Goal: Task Accomplishment & Management: Complete application form

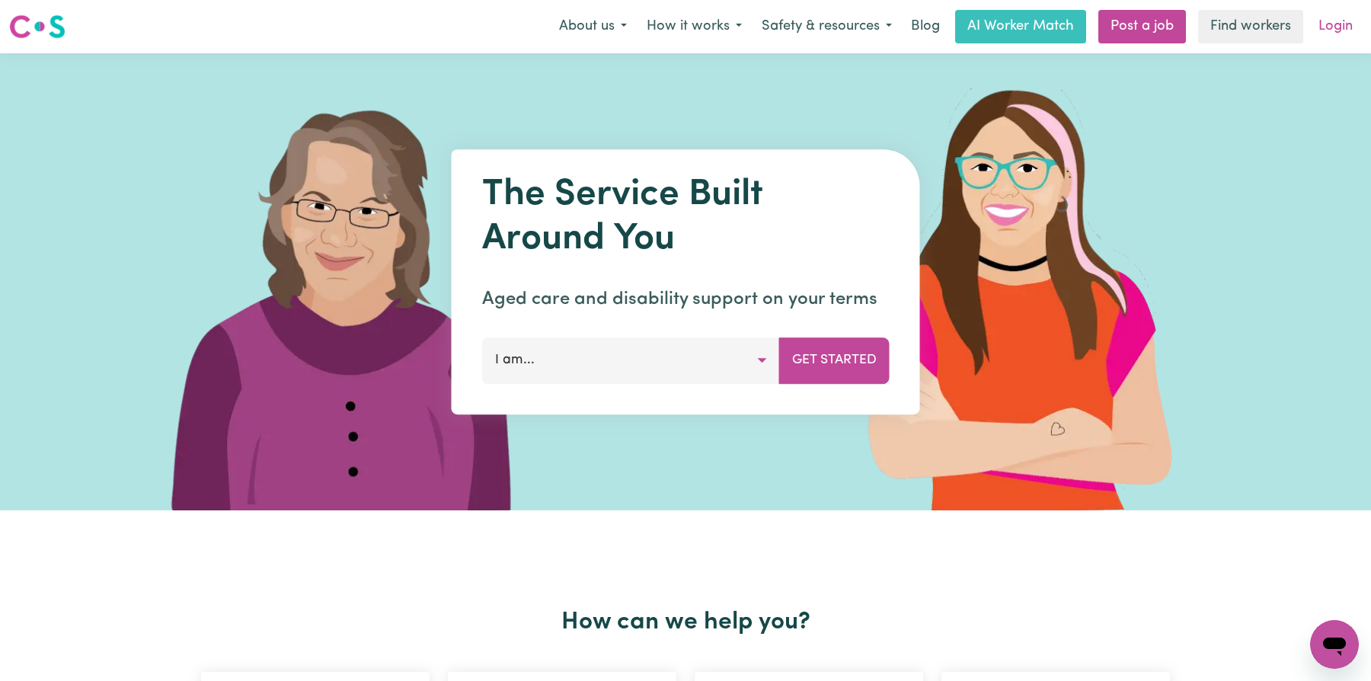
click at [1354, 36] on link "Login" at bounding box center [1335, 27] width 53 height 34
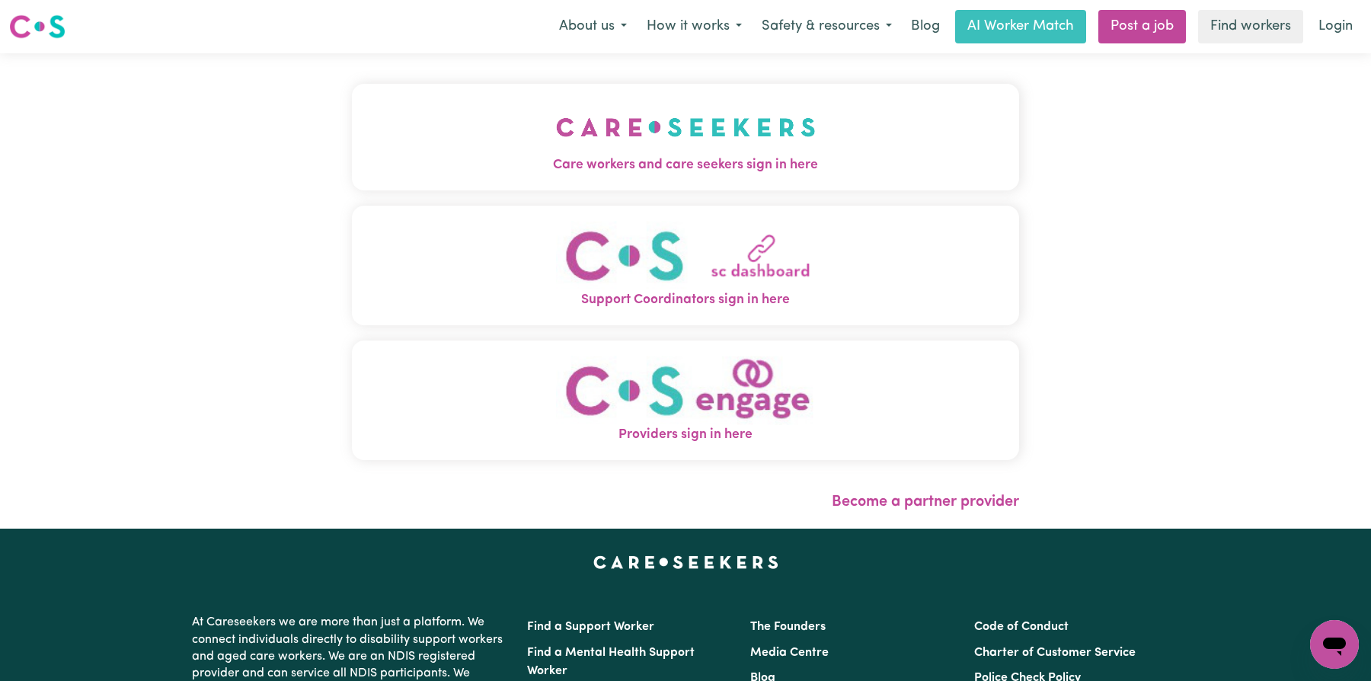
click at [597, 147] on img "Care workers and care seekers sign in here" at bounding box center [686, 127] width 260 height 56
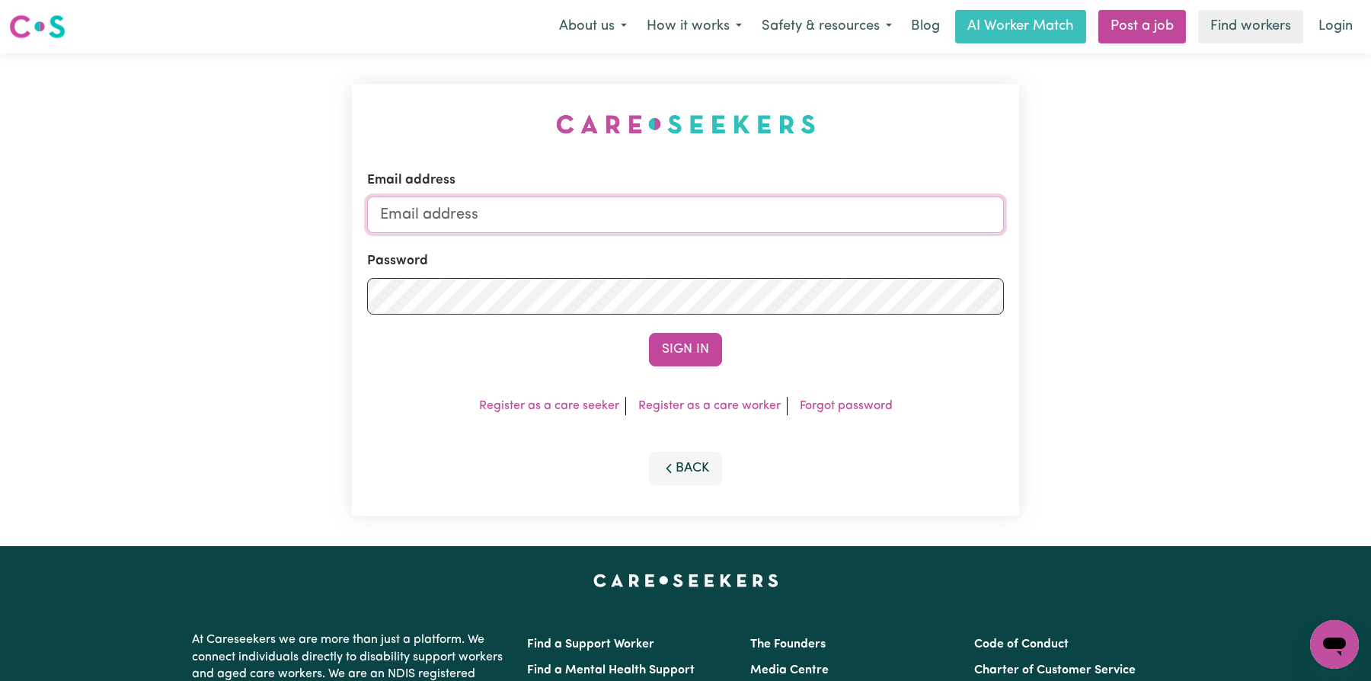
type input "[EMAIL_ADDRESS][DOMAIN_NAME]"
click at [708, 228] on input "[EMAIL_ADDRESS][DOMAIN_NAME]" at bounding box center [685, 215] width 637 height 37
click at [708, 227] on input "[EMAIL_ADDRESS][DOMAIN_NAME]" at bounding box center [685, 215] width 637 height 37
click at [682, 349] on button "Sign In" at bounding box center [685, 350] width 73 height 34
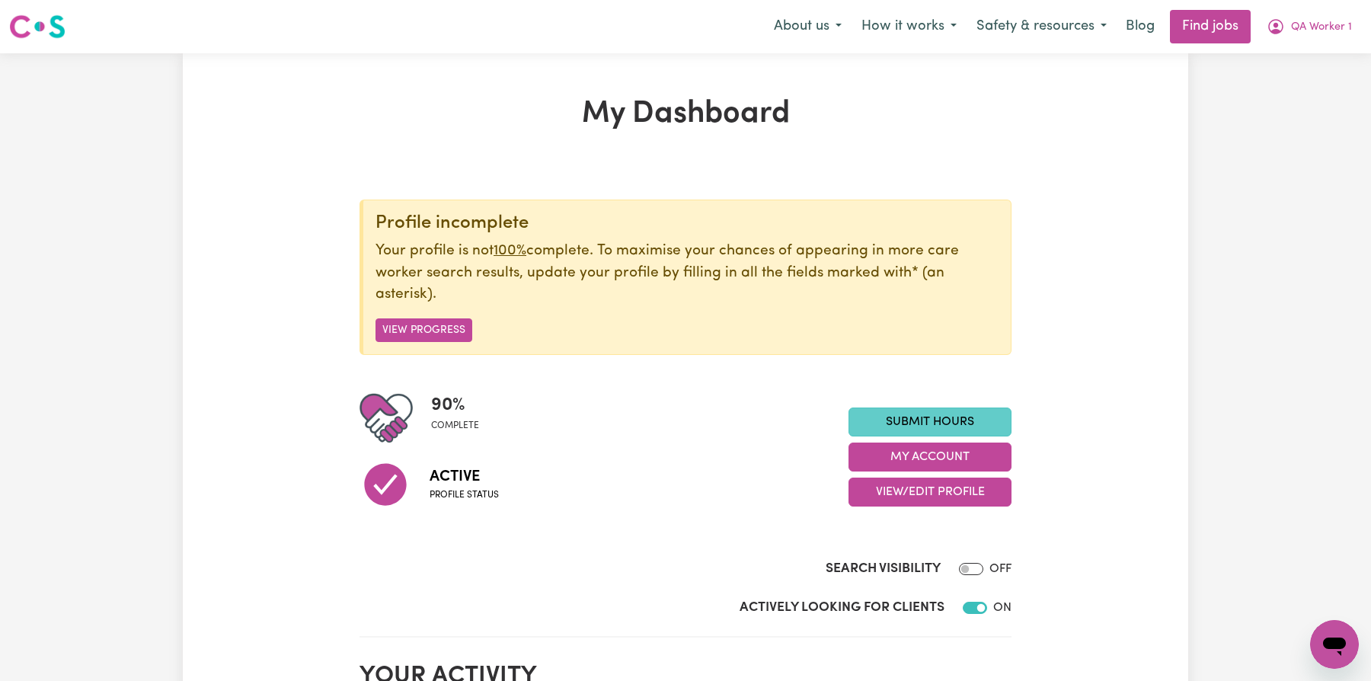
click at [912, 428] on link "Submit Hours" at bounding box center [930, 421] width 163 height 29
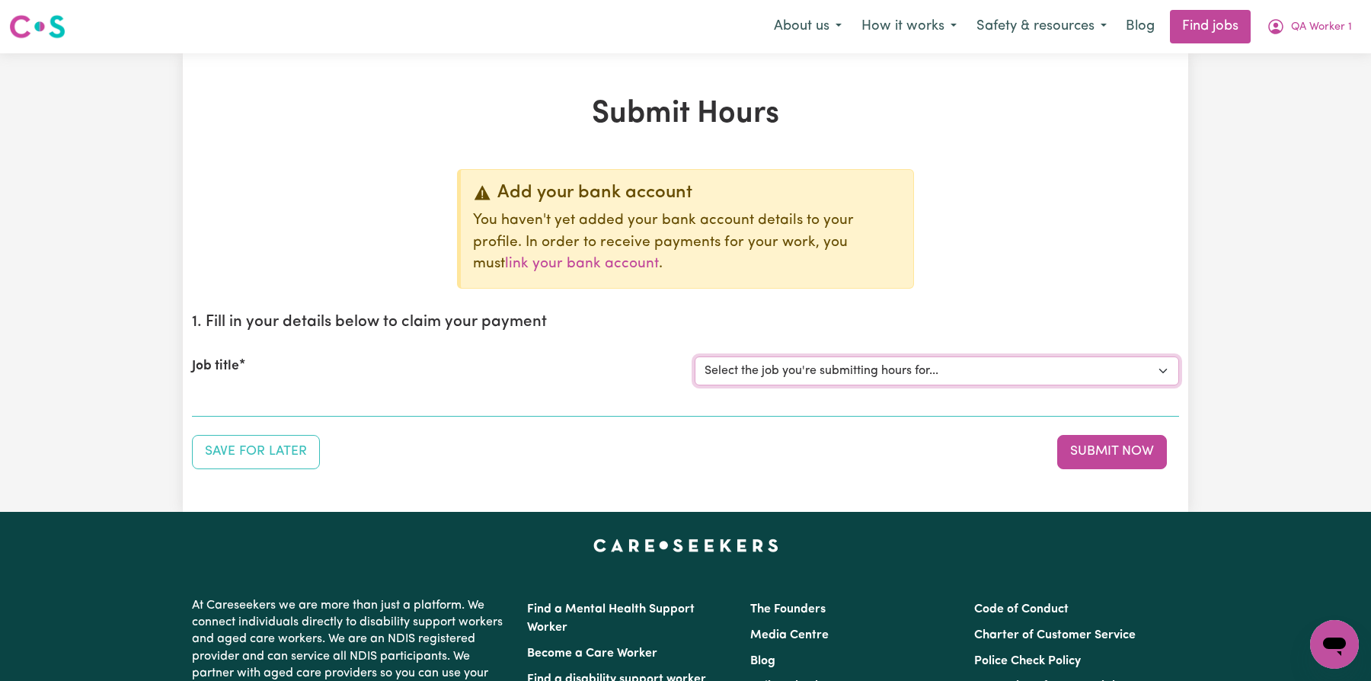
click at [903, 362] on select "Select the job you're submitting hours for... [QA Client 1 Test] QA Aged Care J…" at bounding box center [937, 370] width 484 height 29
select select "15199"
click at [695, 356] on select "Select the job you're submitting hours for... [QA Client 1 Test] QA Aged Care J…" at bounding box center [937, 370] width 484 height 29
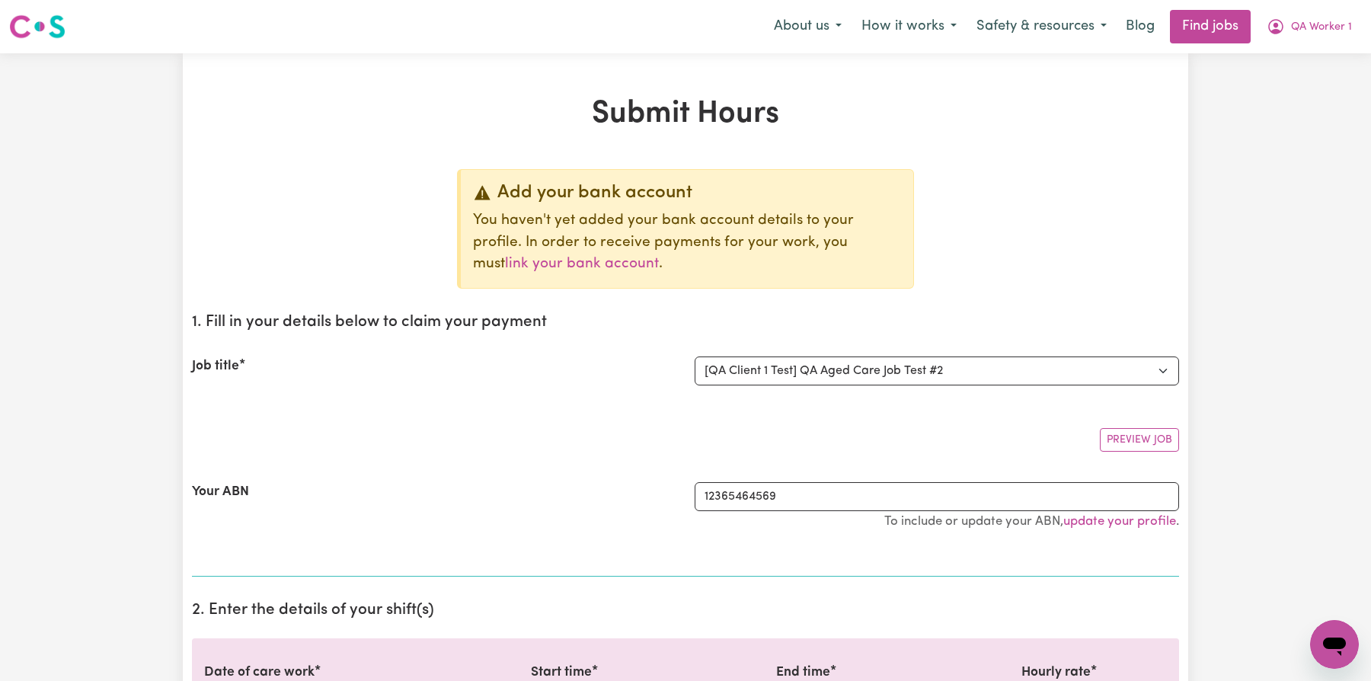
drag, startPoint x: 903, startPoint y: 362, endPoint x: 944, endPoint y: 302, distance: 72.5
click at [944, 302] on section "1. Fill in your details below to claim your payment Job title Select the job yo…" at bounding box center [685, 439] width 987 height 276
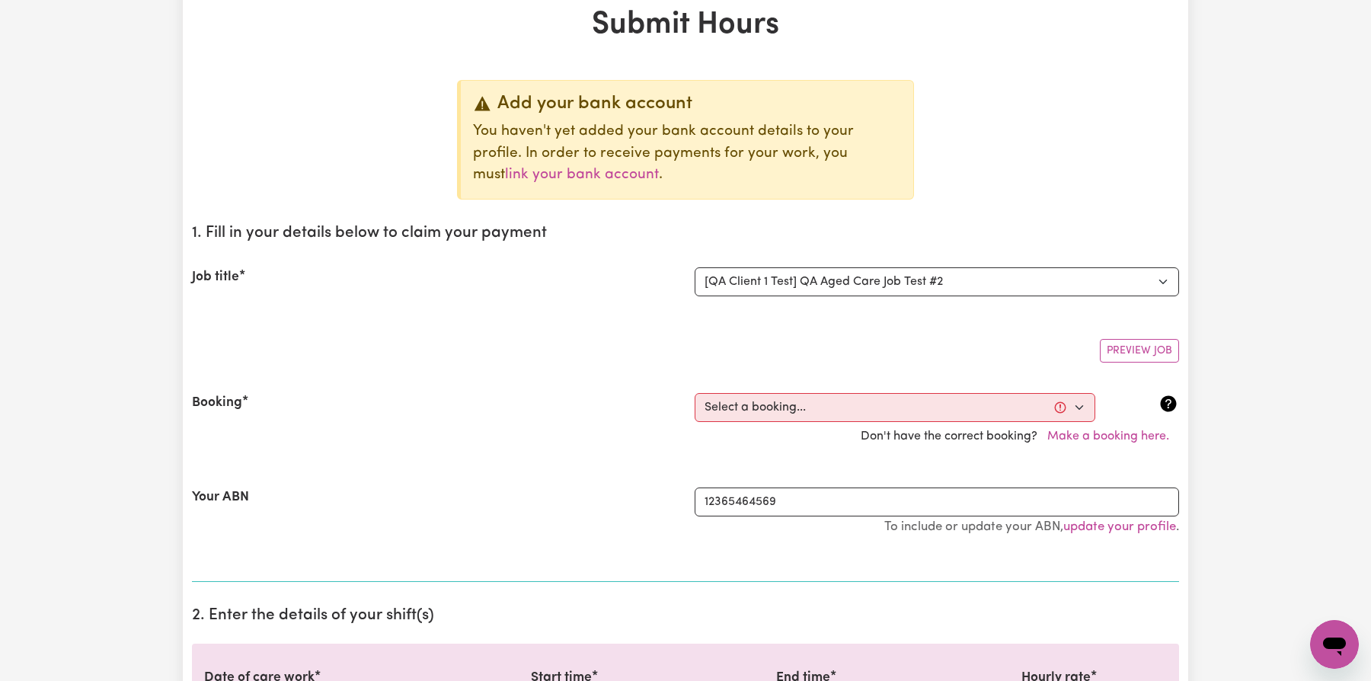
scroll to position [330, 0]
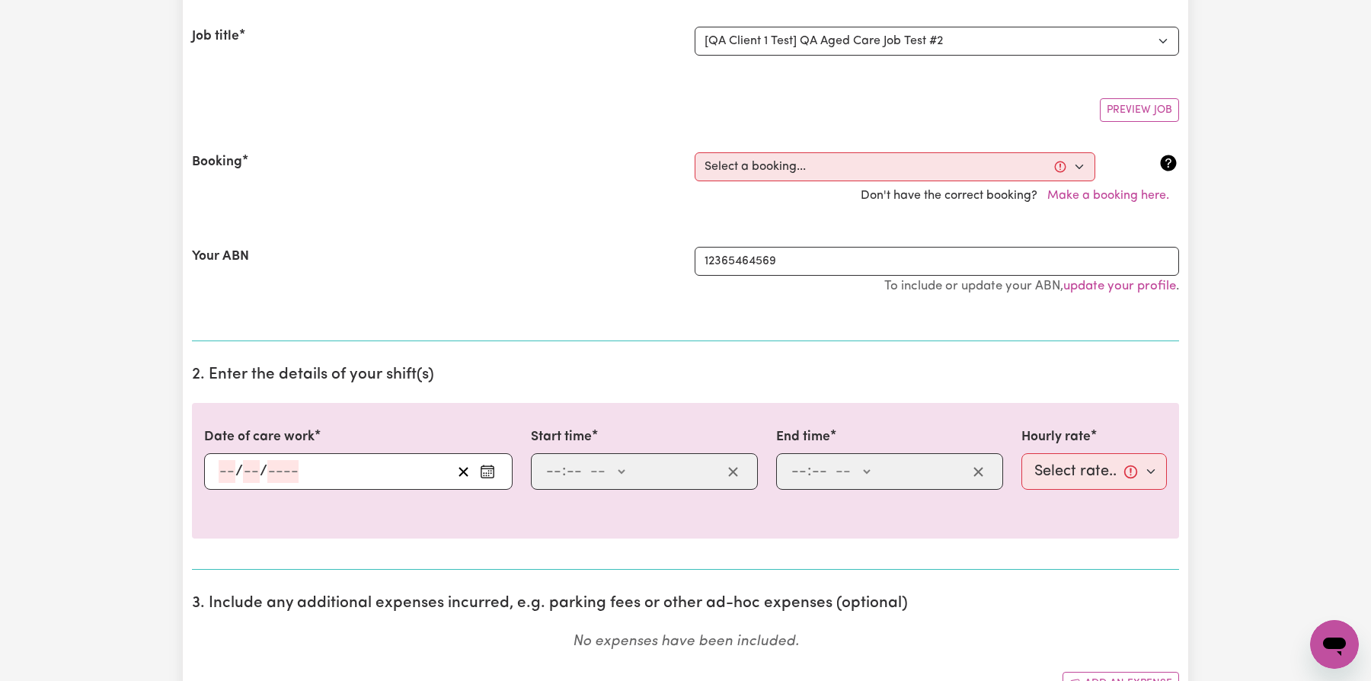
click at [898, 137] on div "Booking Select a booking... Tue, October 7, 2025 - 7:00am to 7:15am (ONE-OFF) W…" at bounding box center [685, 181] width 987 height 94
click at [890, 160] on select "Select a booking... Tue, October 7, 2025 - 7:00am to 7:15am (ONE-OFF) Wed, Octo…" at bounding box center [895, 166] width 401 height 29
select select "369153"
click at [695, 152] on select "Select a booking... Tue, October 7, 2025 - 7:00am to 7:15am (ONE-OFF) Wed, Octo…" at bounding box center [895, 166] width 401 height 29
type input "2025-10-07"
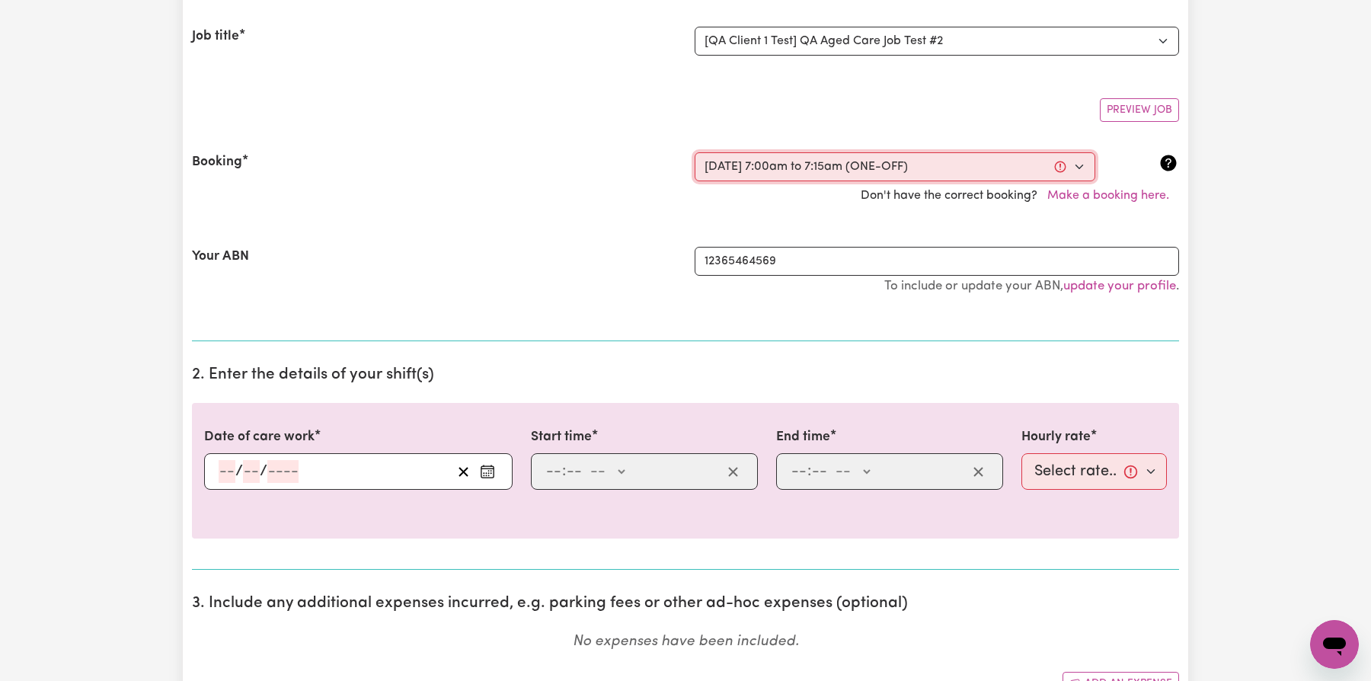
type input "7"
type input "10"
type input "2025"
type input "07:00"
type input "7"
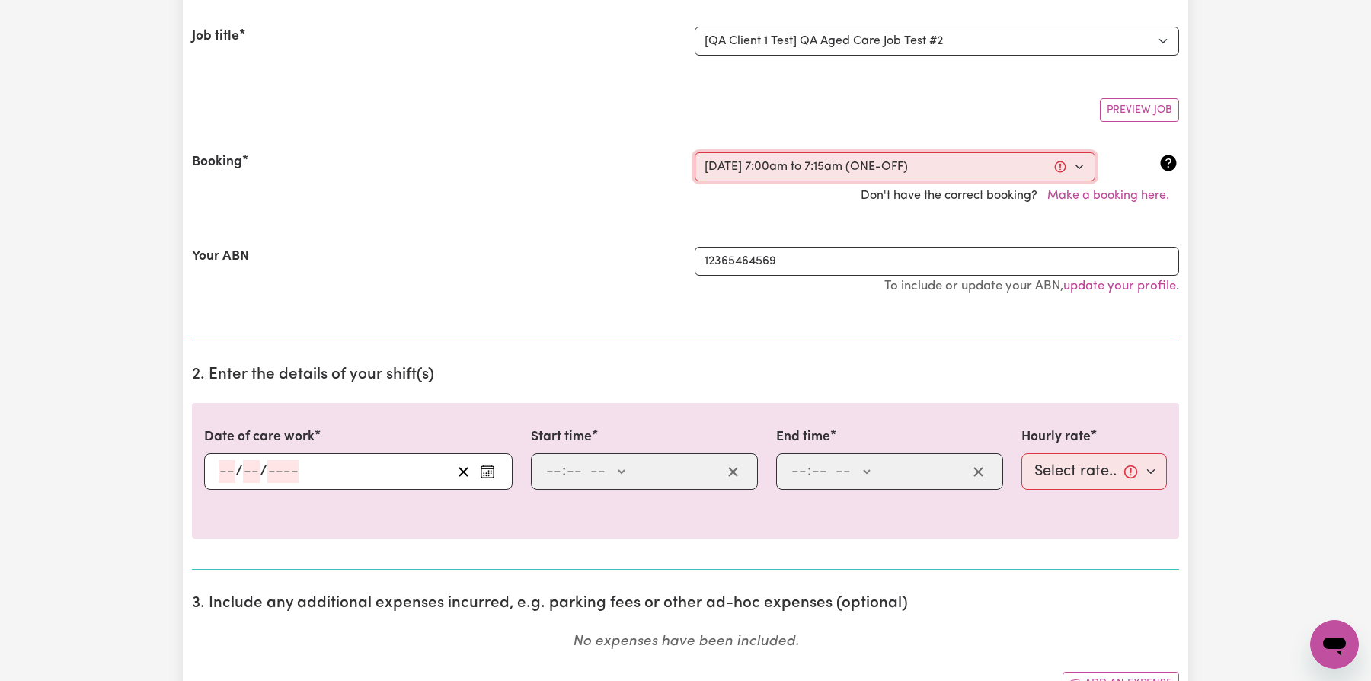
type input "0"
select select "am"
type input "07:15"
type input "7"
type input "15"
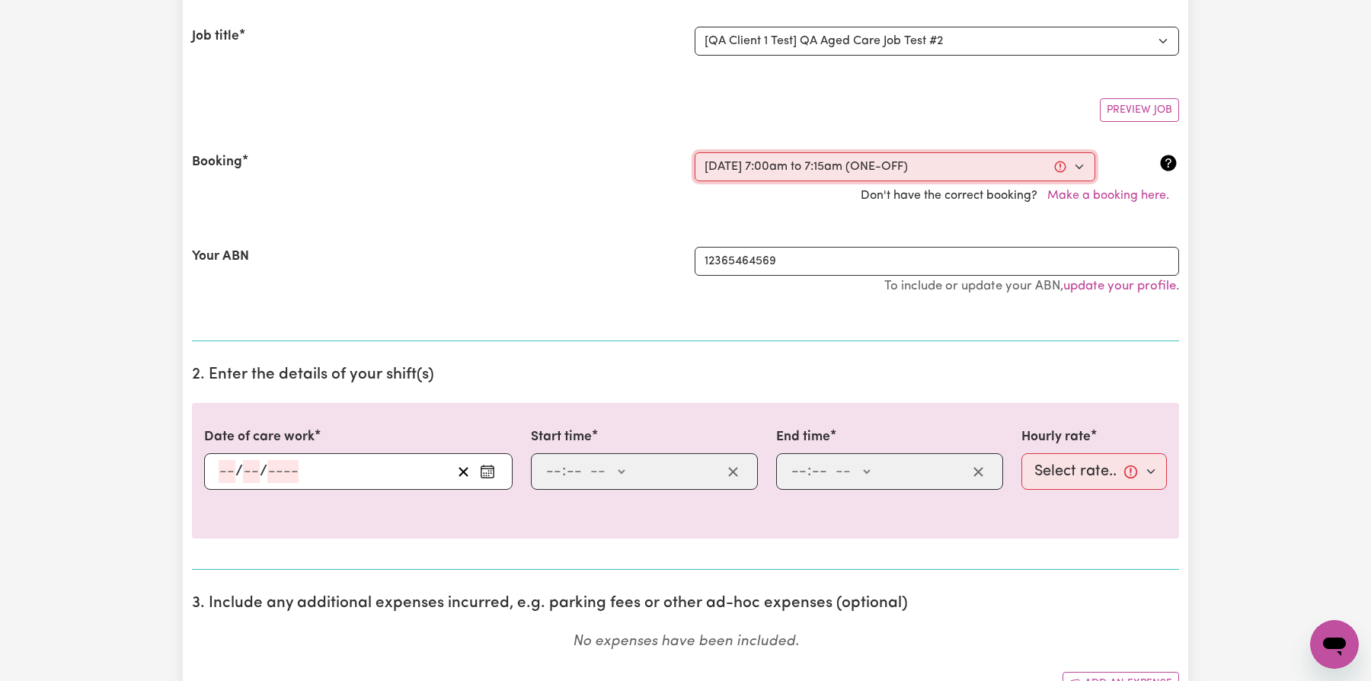
select select "am"
select select "22-Weekday"
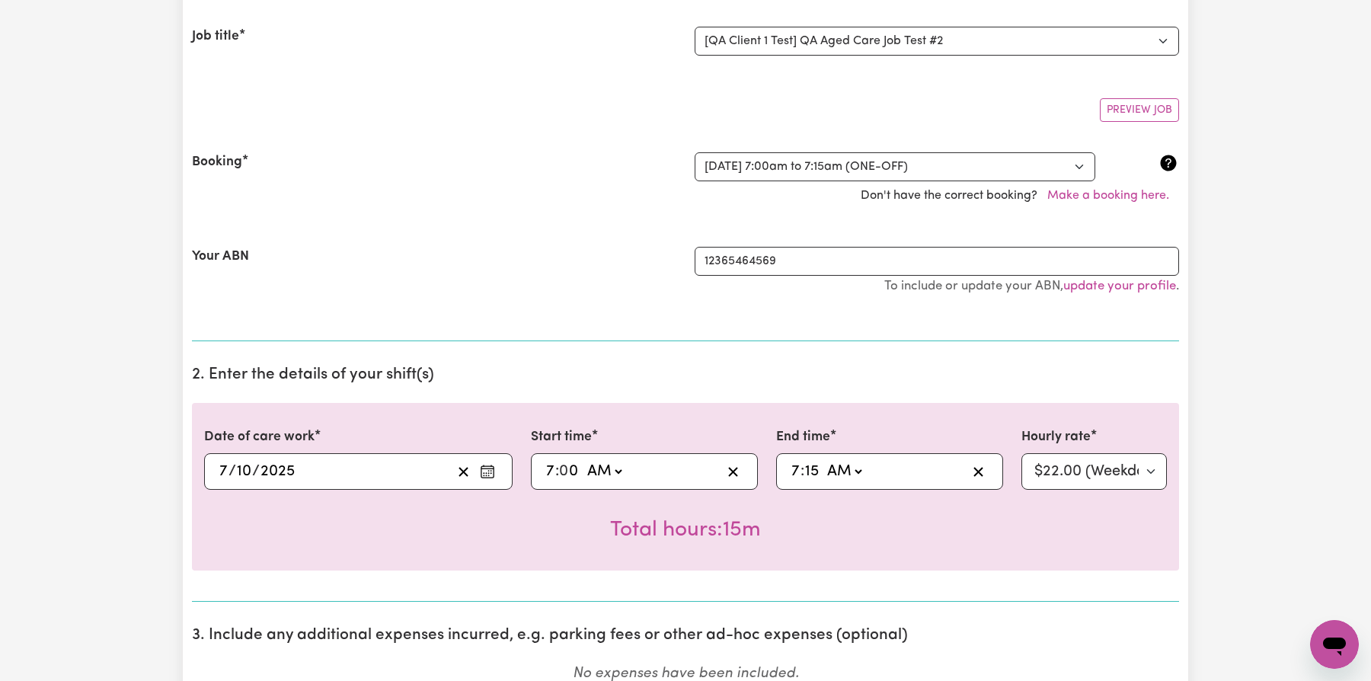
click at [554, 471] on input "7" at bounding box center [550, 471] width 10 height 23
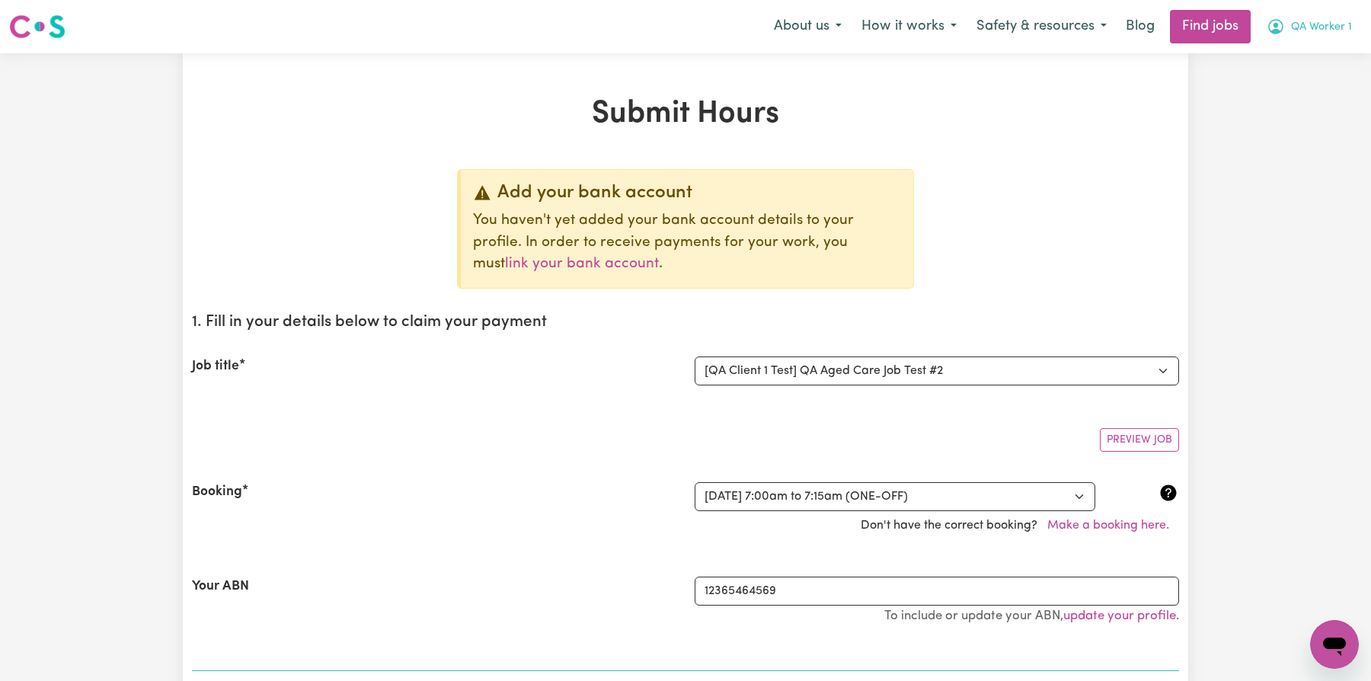
click at [1325, 27] on span "QA Worker 1" at bounding box center [1321, 27] width 61 height 17
click at [1306, 66] on link "My Account" at bounding box center [1301, 59] width 120 height 29
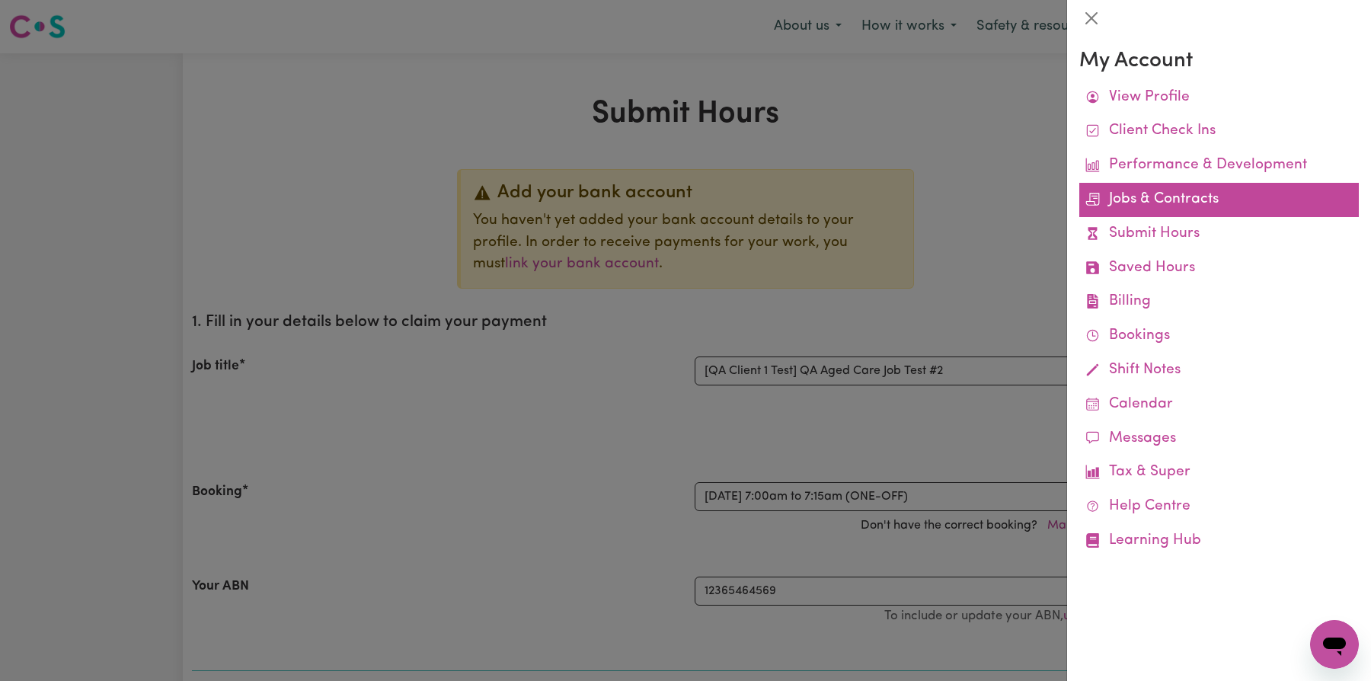
click at [1212, 200] on link "Jobs & Contracts" at bounding box center [1219, 200] width 280 height 34
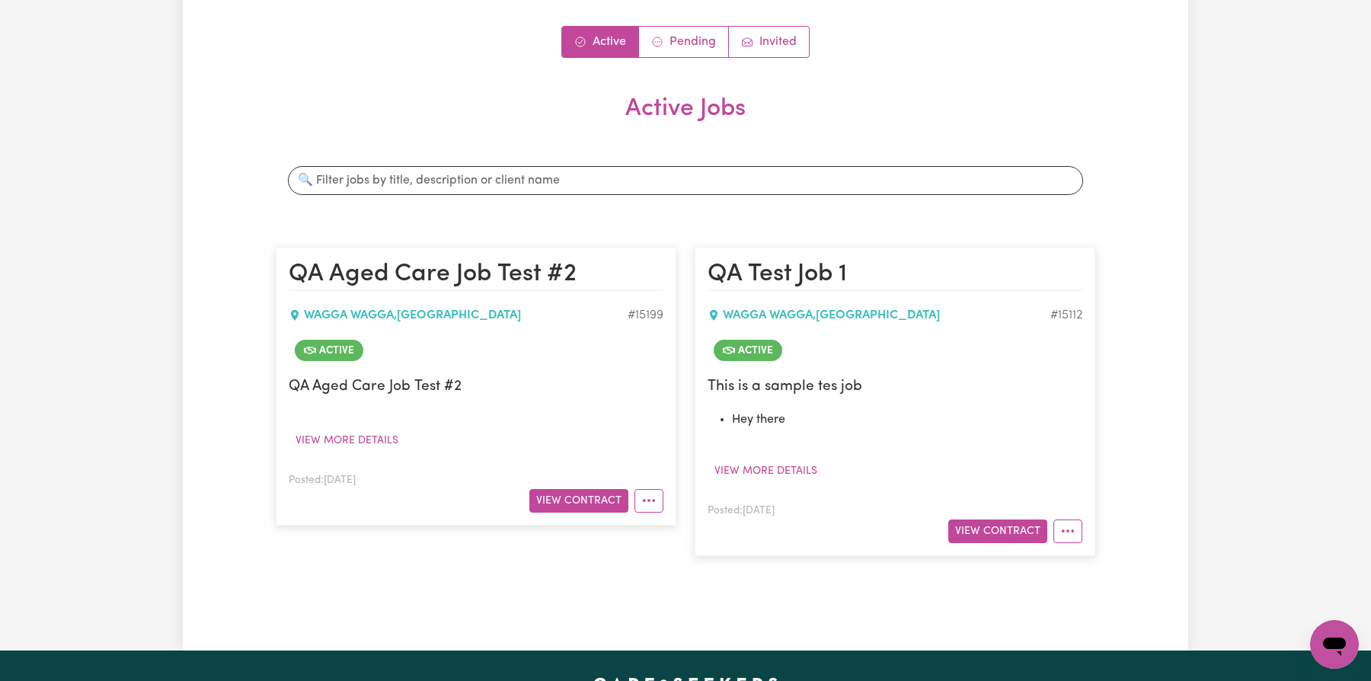
scroll to position [316, 0]
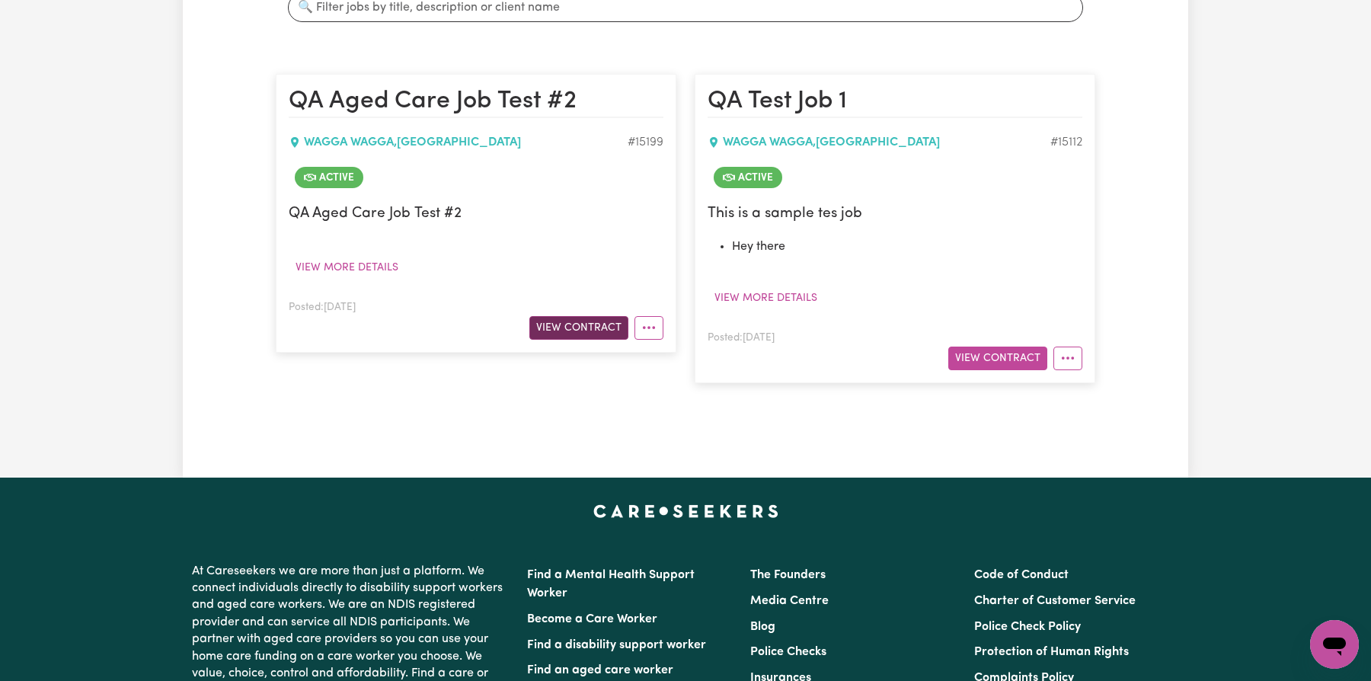
click at [562, 328] on button "View Contract" at bounding box center [578, 328] width 99 height 24
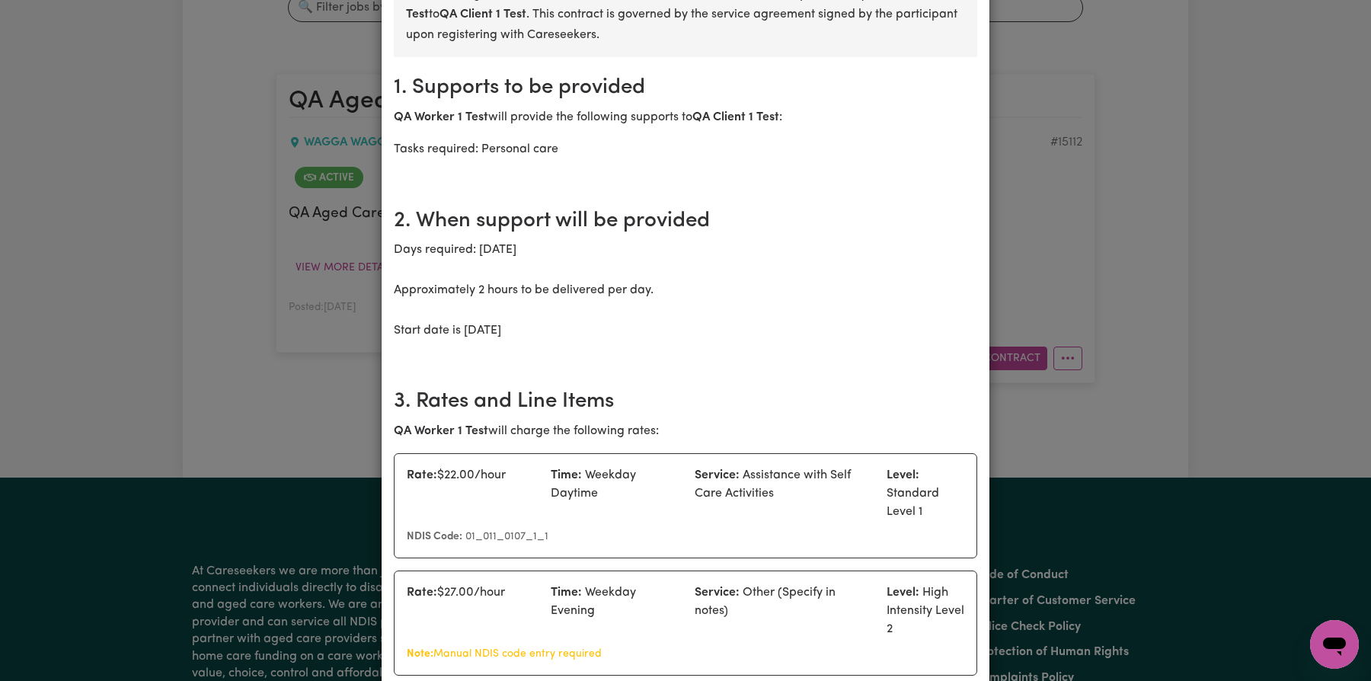
scroll to position [0, 0]
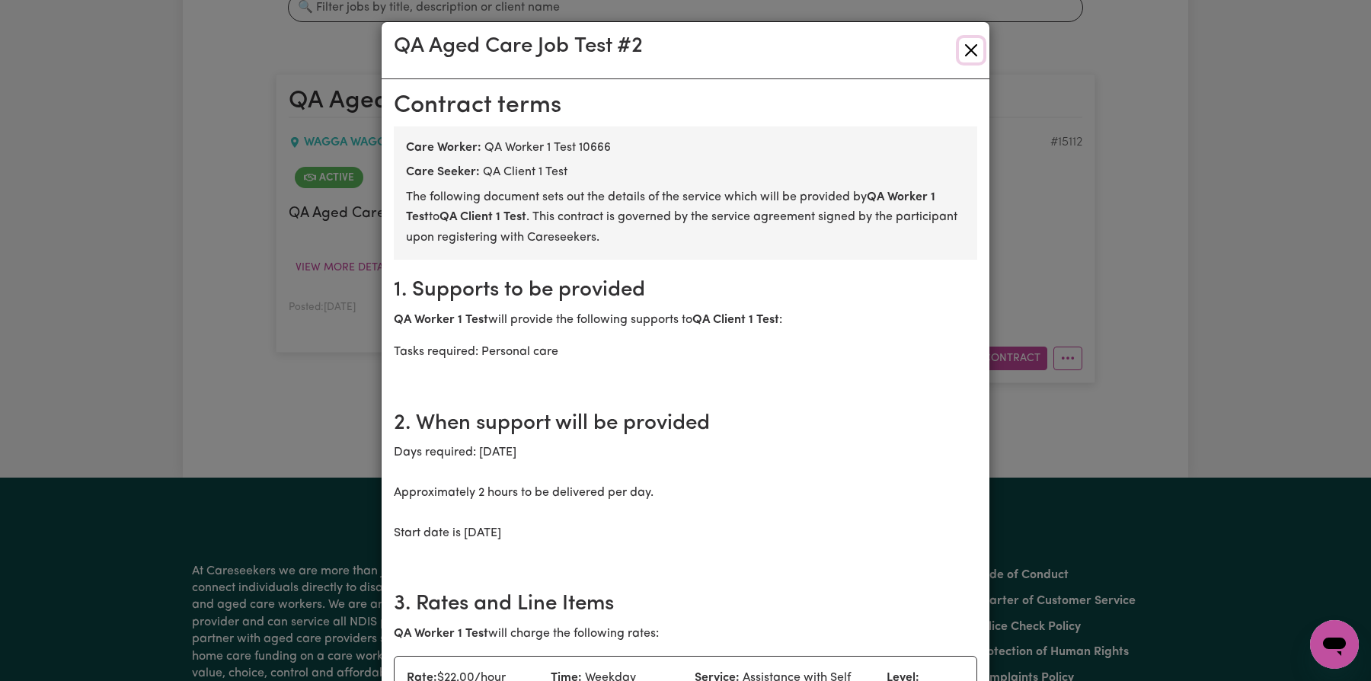
click at [964, 40] on button "Close" at bounding box center [971, 50] width 24 height 24
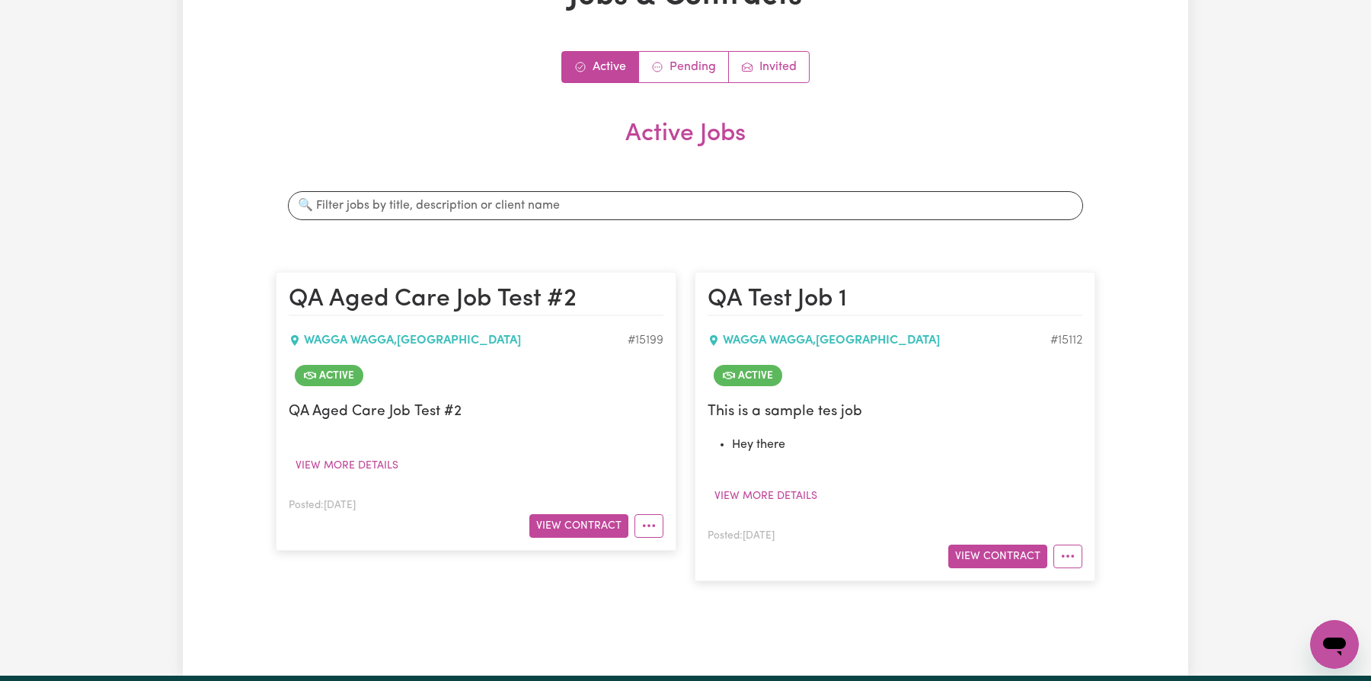
scroll to position [164, 0]
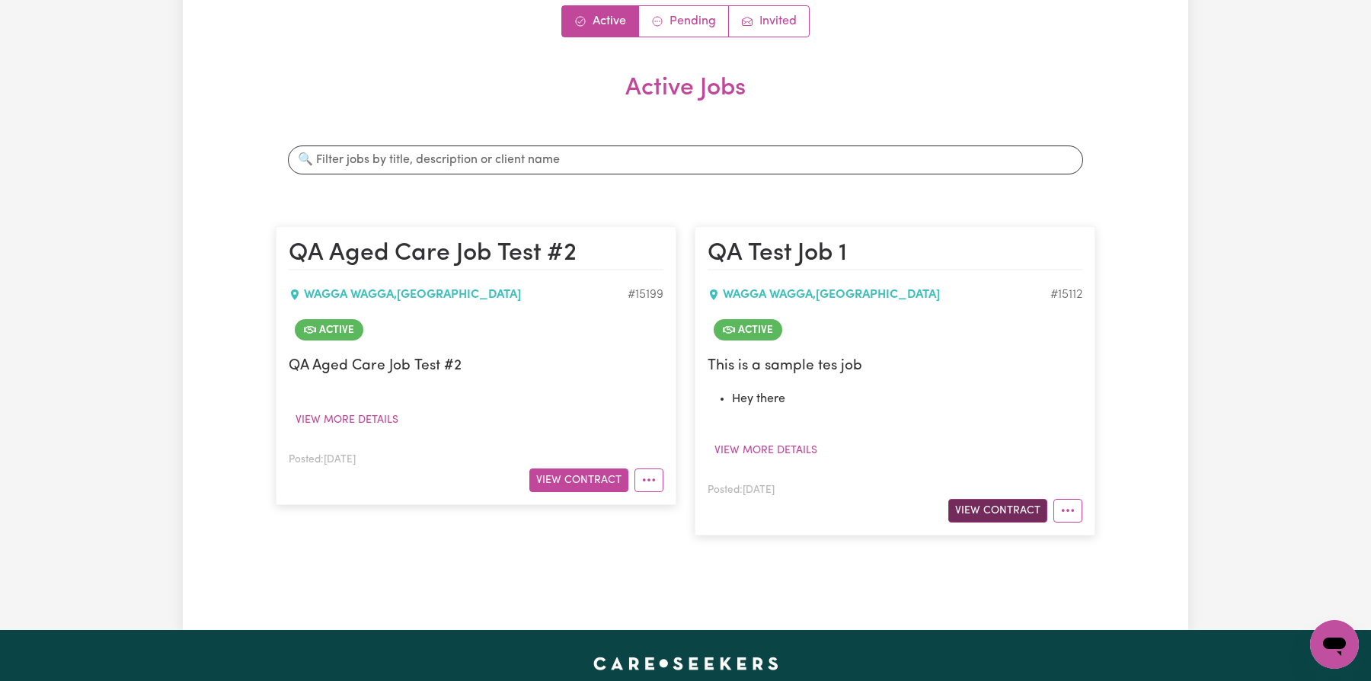
click at [978, 500] on button "View Contract" at bounding box center [997, 511] width 99 height 24
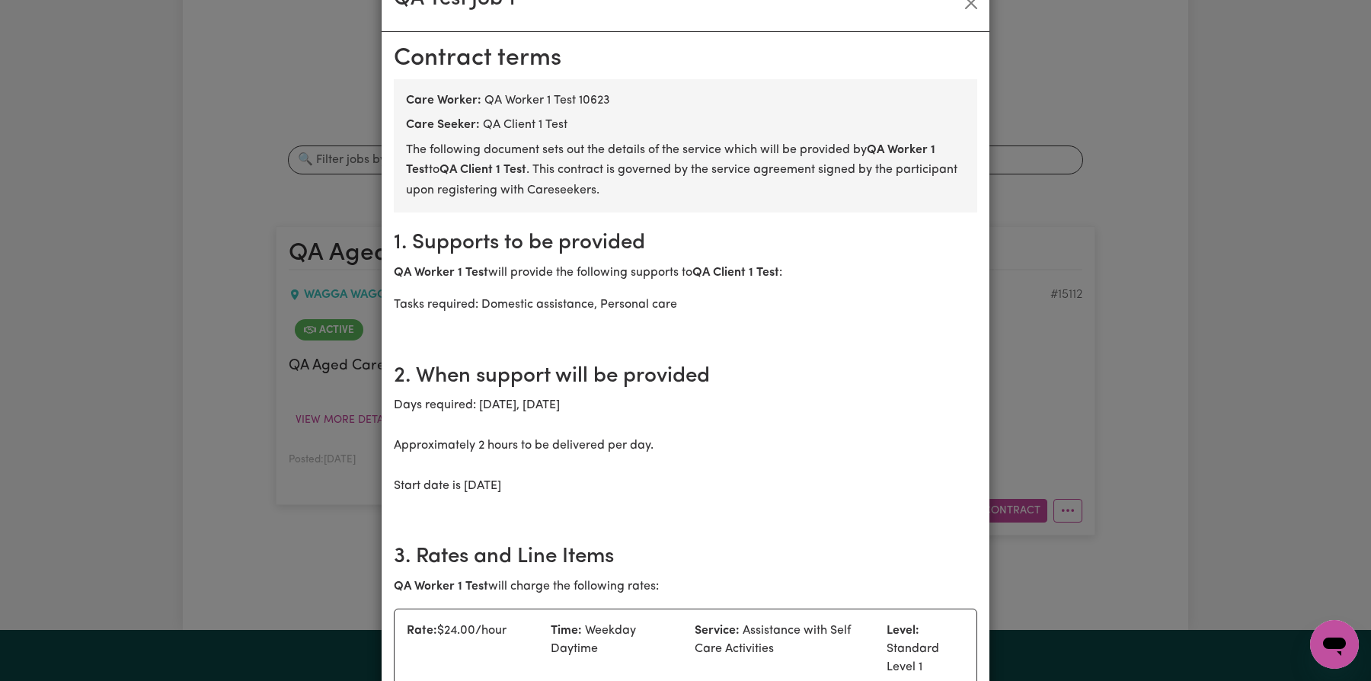
scroll to position [0, 0]
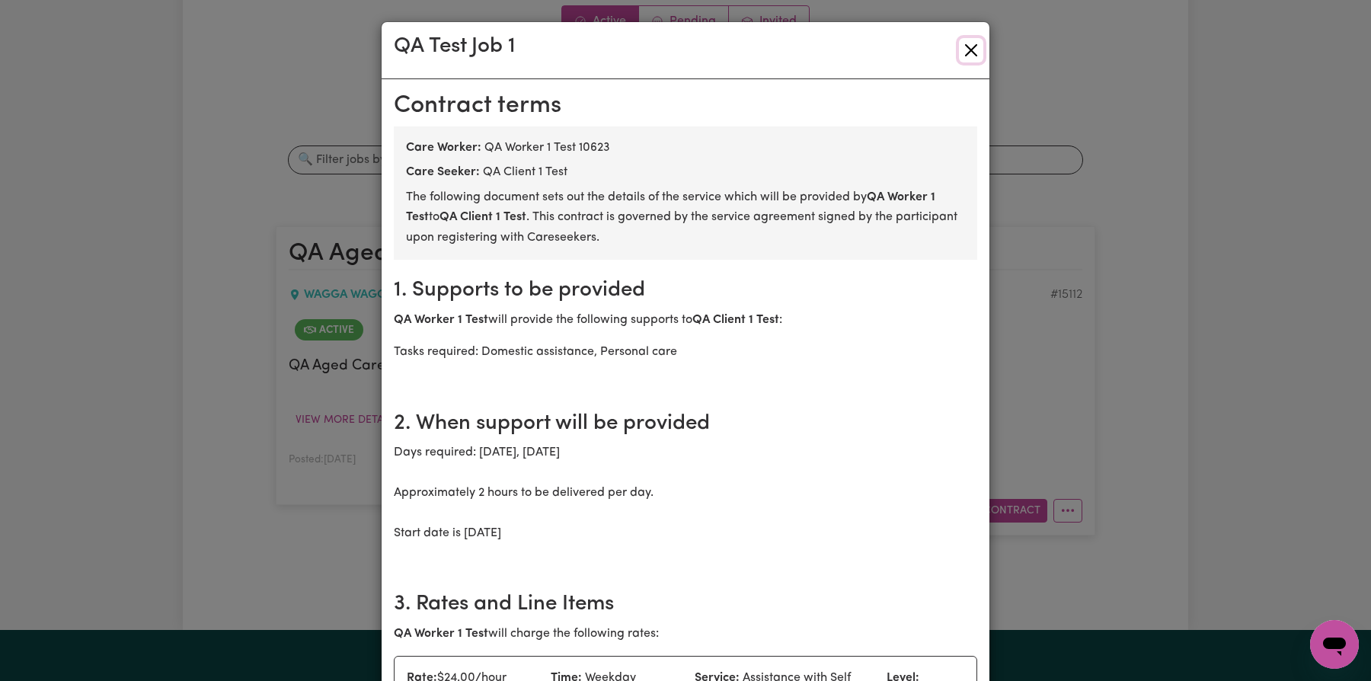
click at [970, 54] on button "Close" at bounding box center [971, 50] width 24 height 24
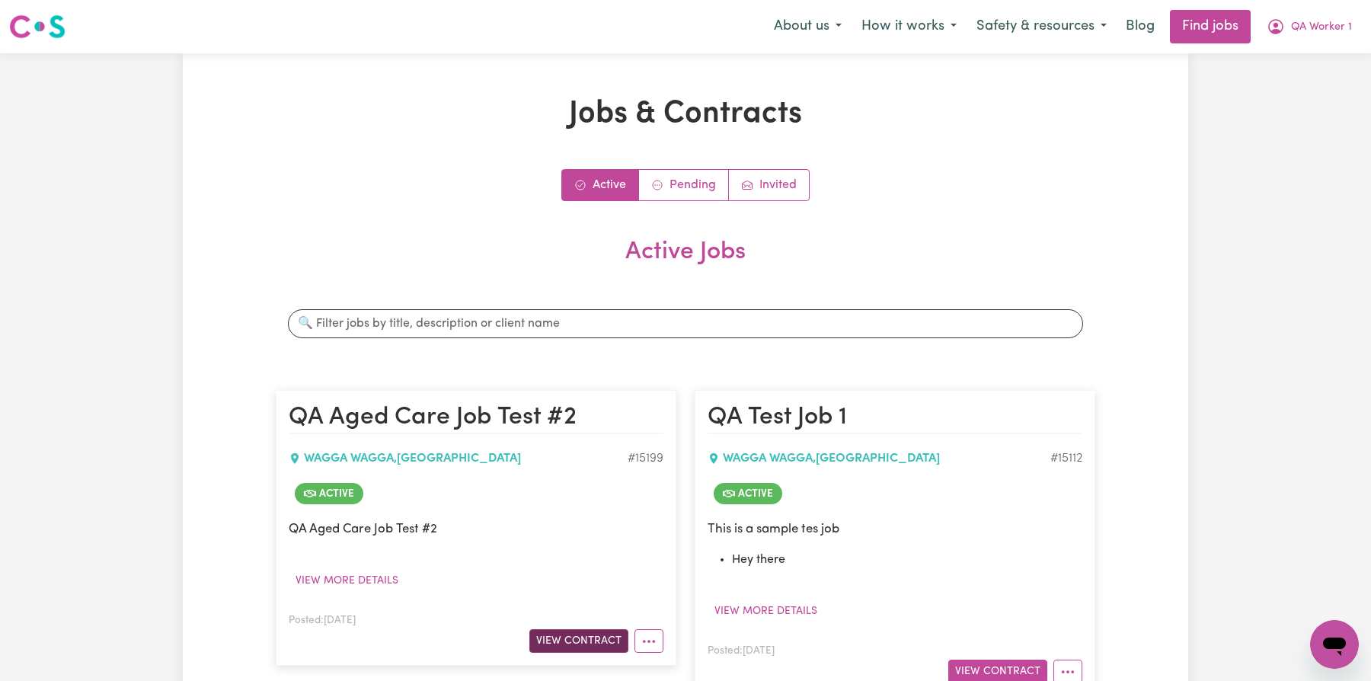
click at [577, 635] on button "View Contract" at bounding box center [578, 641] width 99 height 24
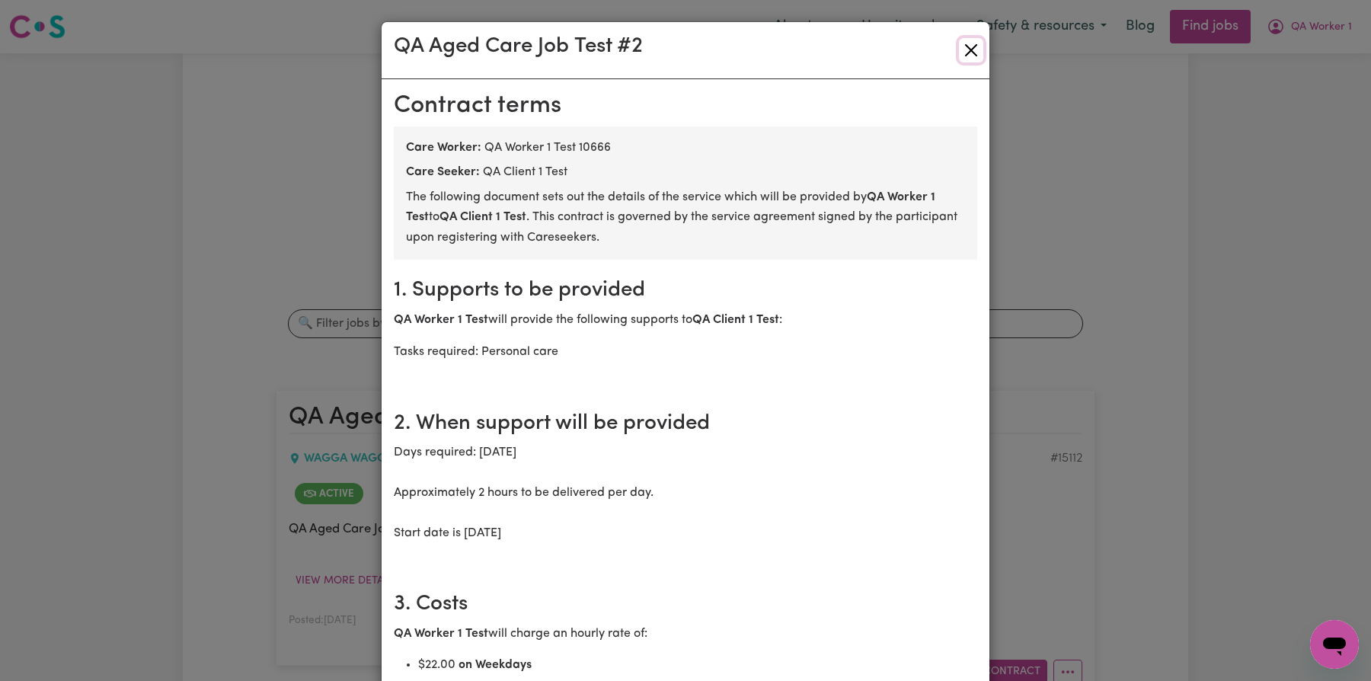
click at [965, 50] on button "Close" at bounding box center [971, 50] width 24 height 24
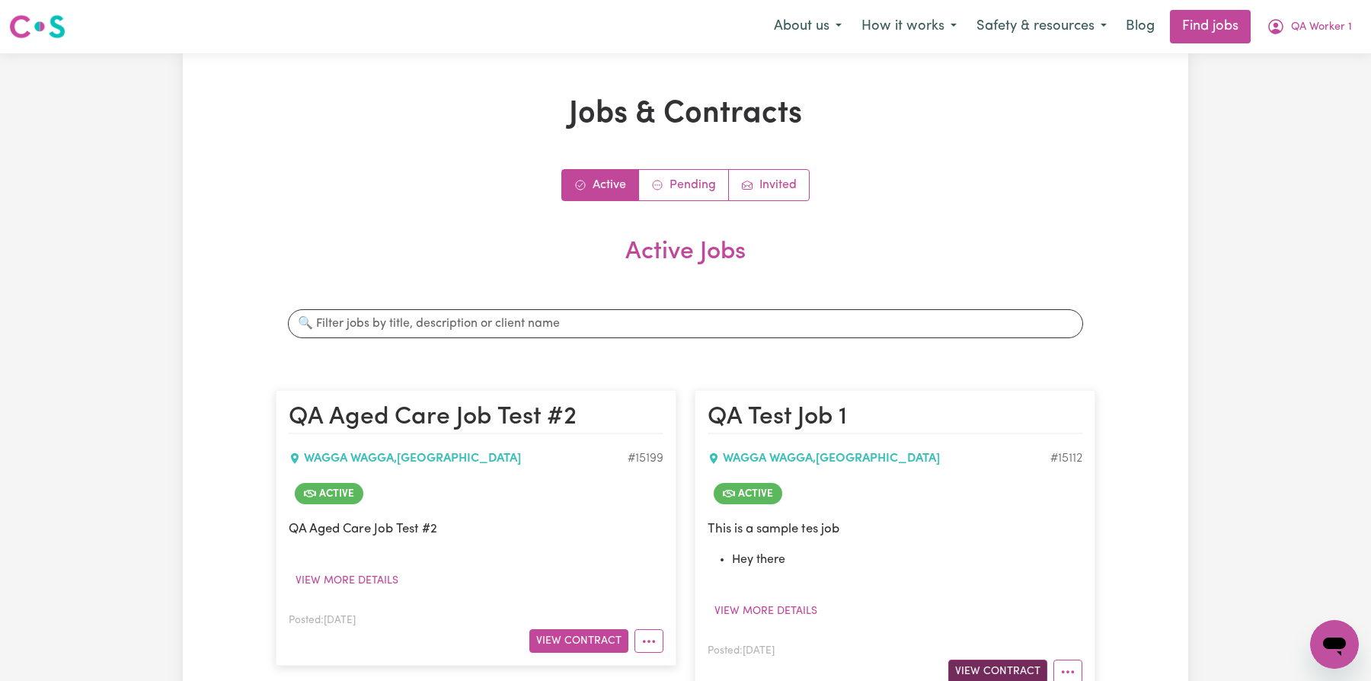
click at [967, 661] on button "View Contract" at bounding box center [997, 672] width 99 height 24
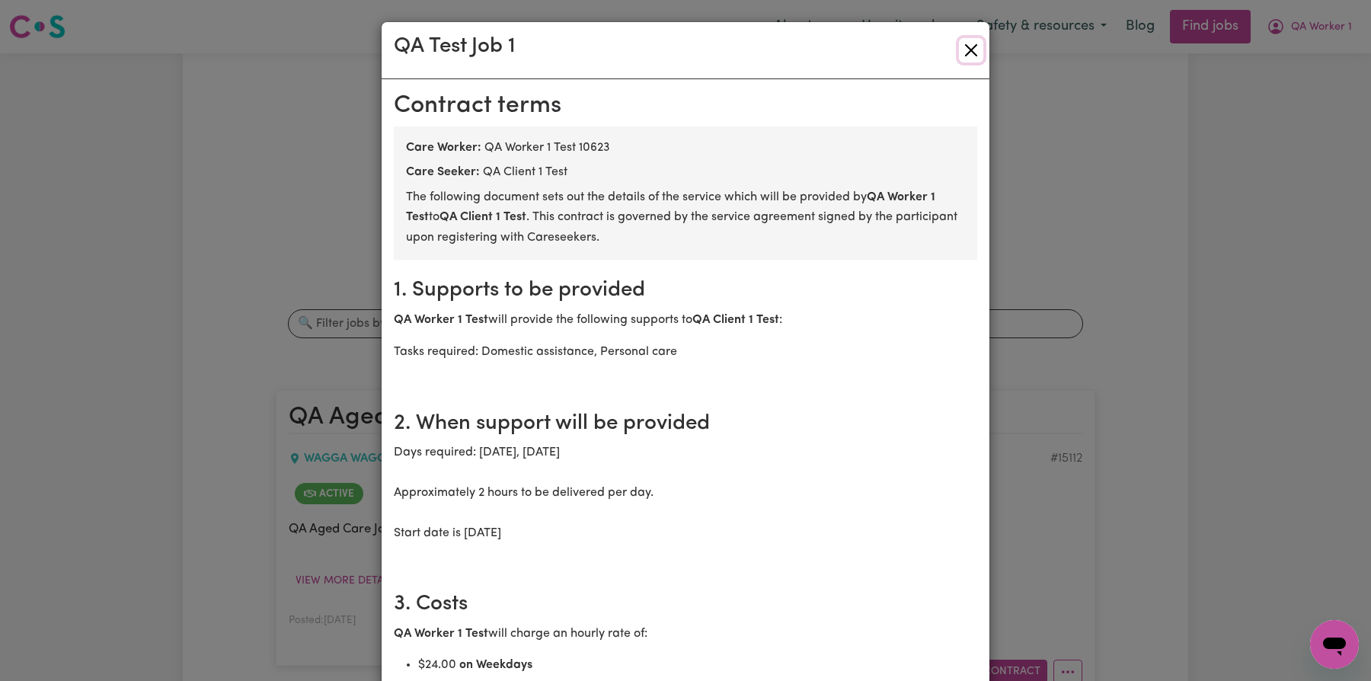
click at [980, 43] on button "Close" at bounding box center [971, 50] width 24 height 24
